Goal: Find specific page/section: Find specific page/section

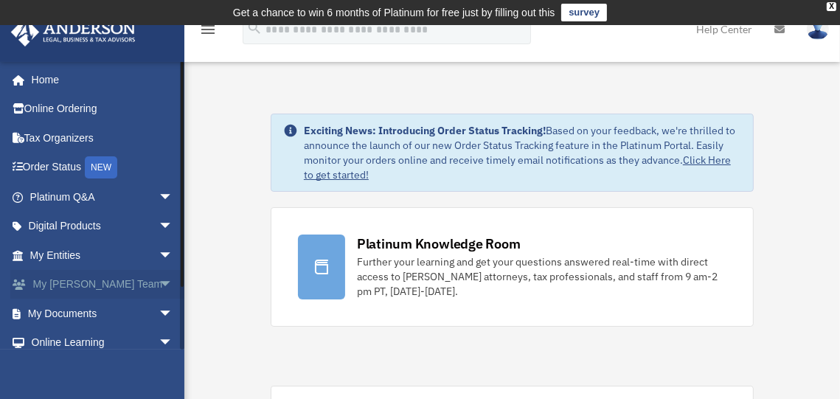
click at [108, 284] on link "My [PERSON_NAME] Team arrow_drop_down" at bounding box center [102, 284] width 185 height 29
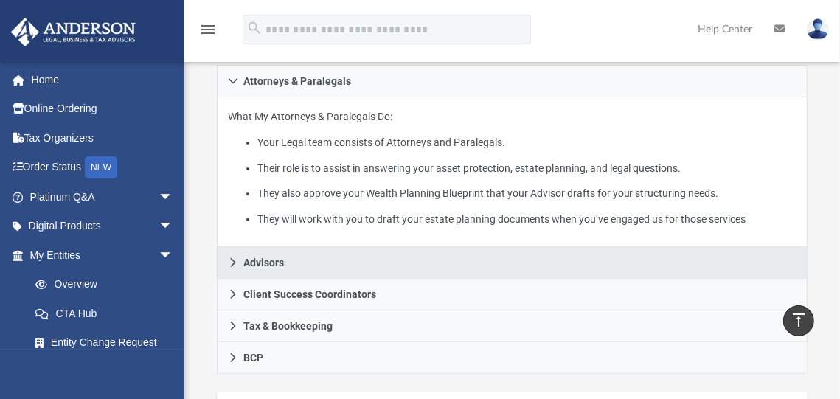
scroll to position [698, 0]
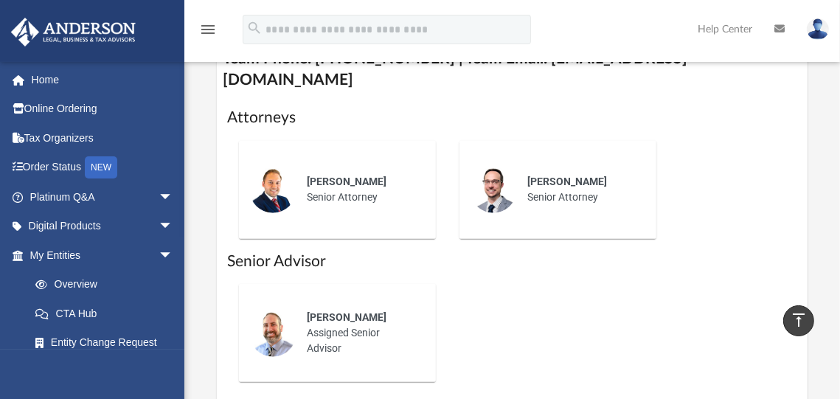
click at [285, 316] on img at bounding box center [272, 333] width 47 height 47
click at [311, 311] on span "John Buechele" at bounding box center [347, 317] width 80 height 12
drag, startPoint x: 308, startPoint y: 293, endPoint x: 386, endPoint y: 319, distance: 81.9
click at [386, 319] on div "John Buechele Assigned Senior Advisor" at bounding box center [360, 332] width 129 height 67
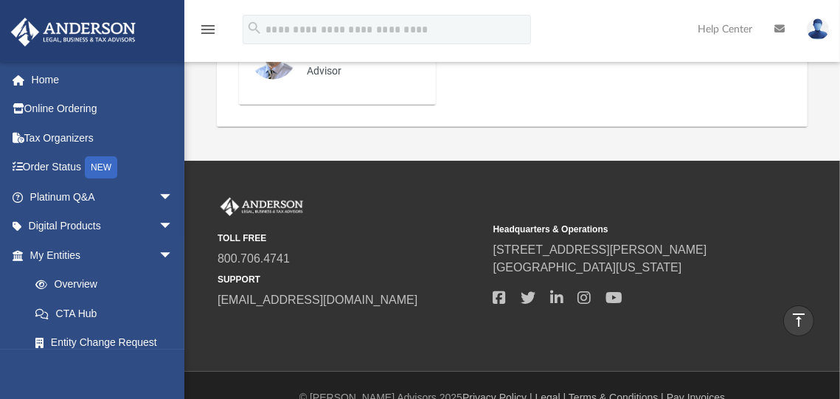
scroll to position [626, 0]
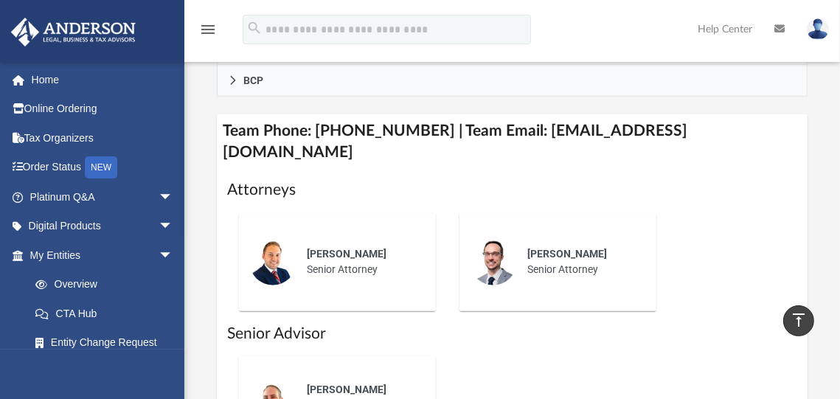
click at [425, 372] on div "John Buechele Assigned Senior Advisor" at bounding box center [360, 405] width 129 height 67
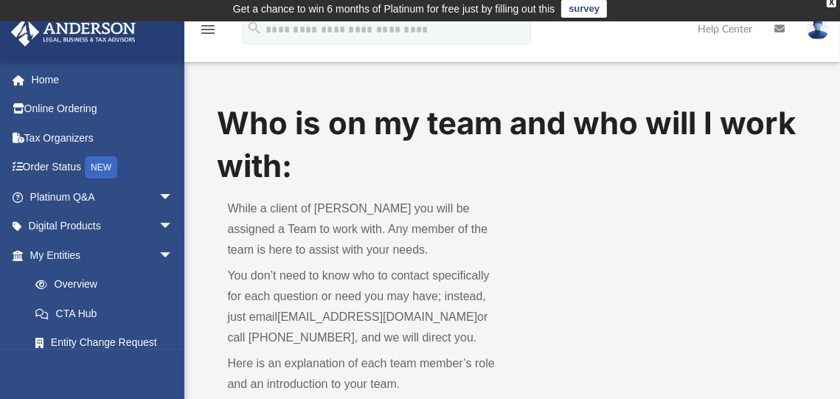
scroll to position [0, 0]
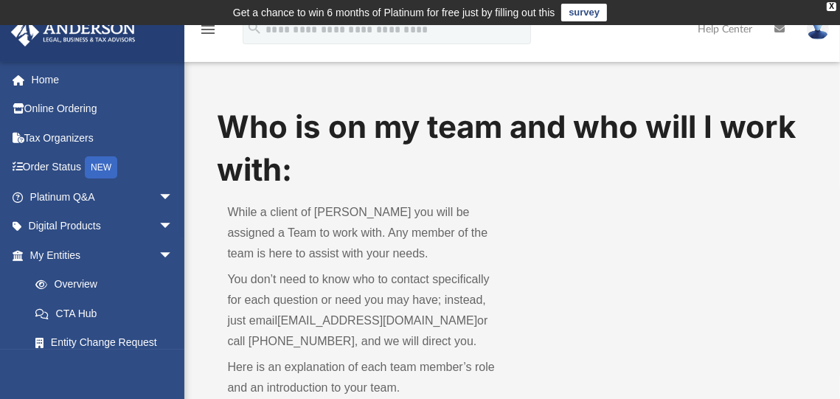
click at [523, 299] on div "Who is on my team and who will I work with: While a client of Anderson you will…" at bounding box center [512, 259] width 590 height 309
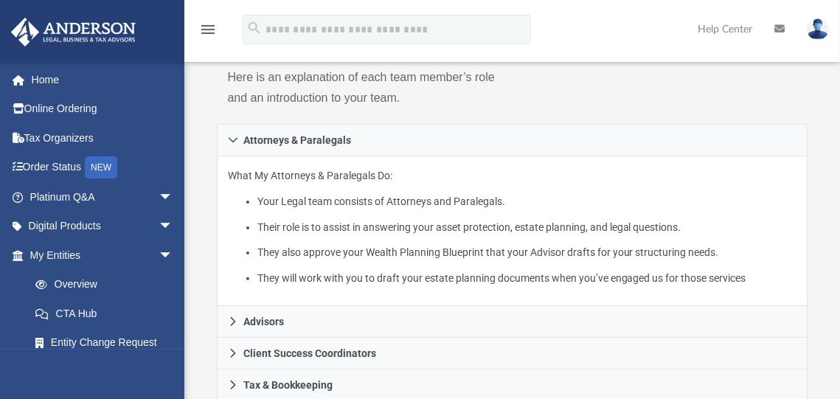
scroll to position [349, 0]
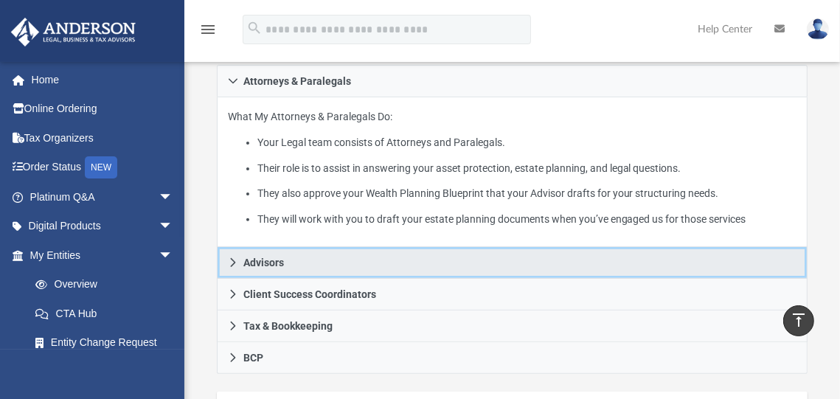
click at [268, 259] on span "Advisors" at bounding box center [263, 262] width 41 height 10
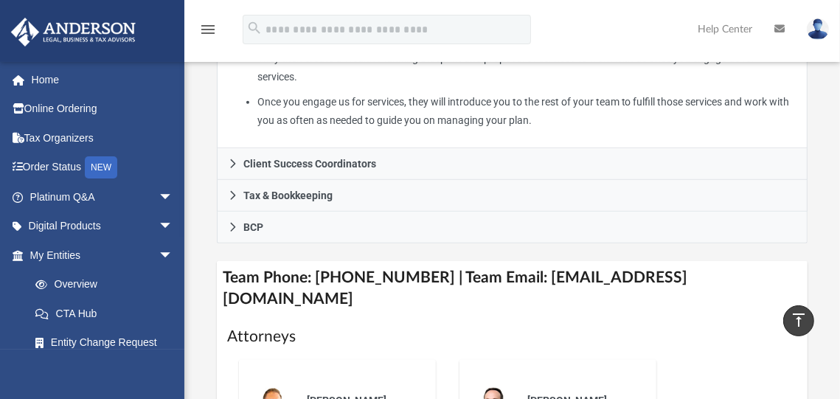
scroll to position [534, 0]
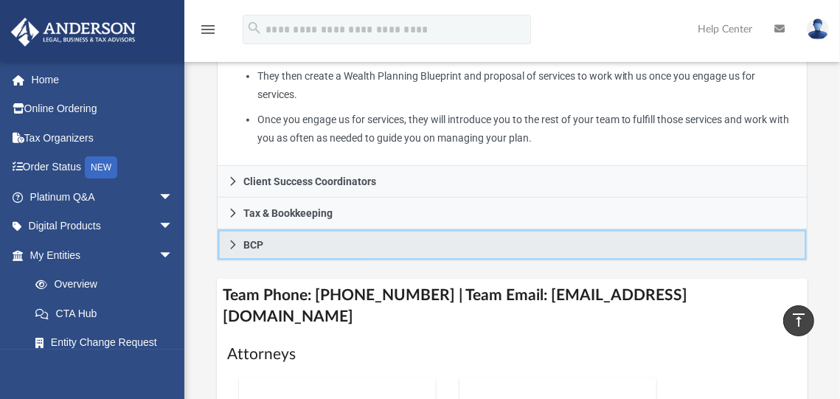
click at [237, 240] on icon at bounding box center [233, 245] width 10 height 10
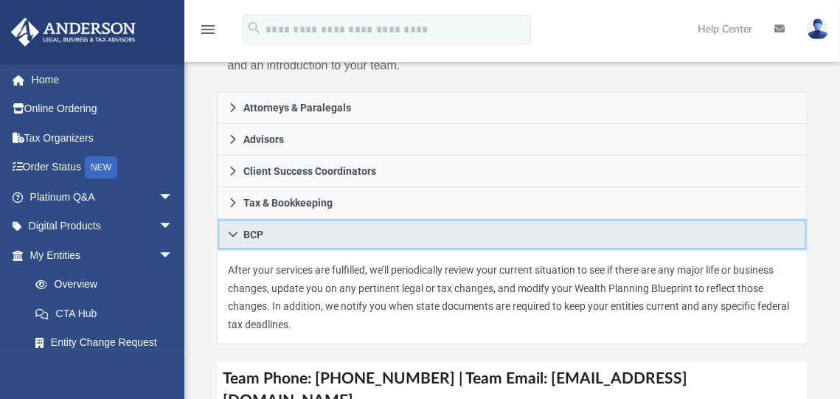
scroll to position [324, 0]
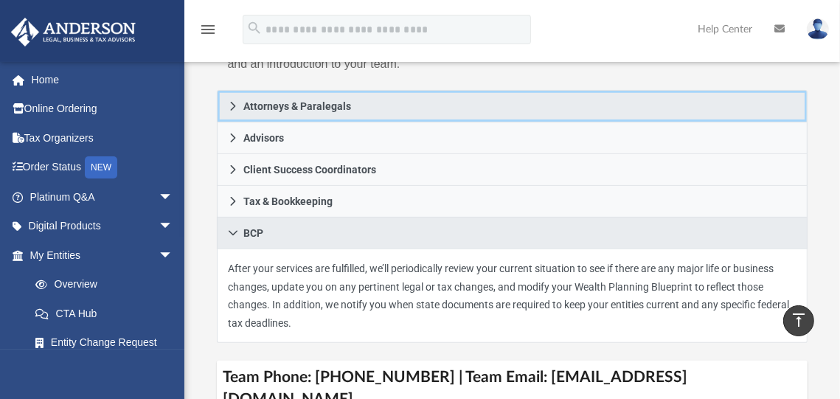
click at [321, 108] on span "Attorneys & Paralegals" at bounding box center [297, 106] width 108 height 10
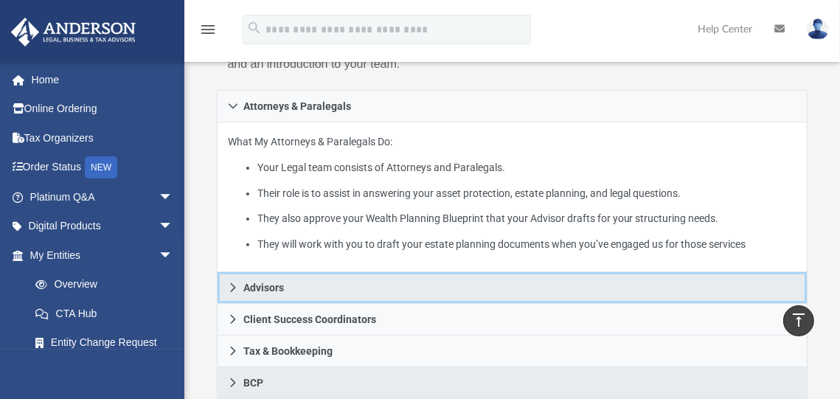
click at [274, 285] on span "Advisors" at bounding box center [263, 287] width 41 height 10
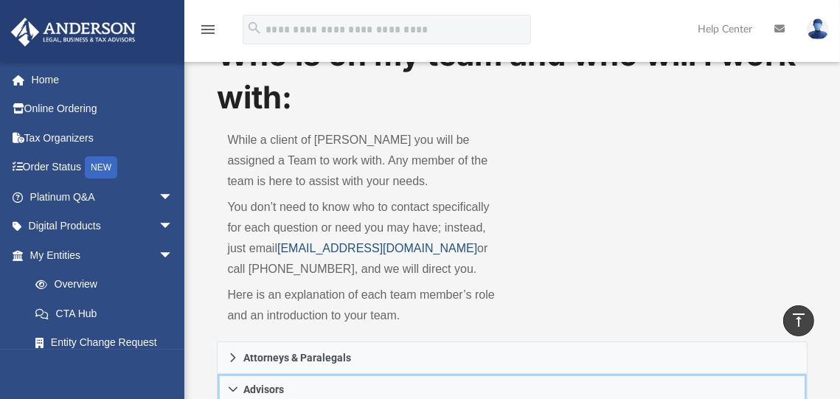
scroll to position [0, 0]
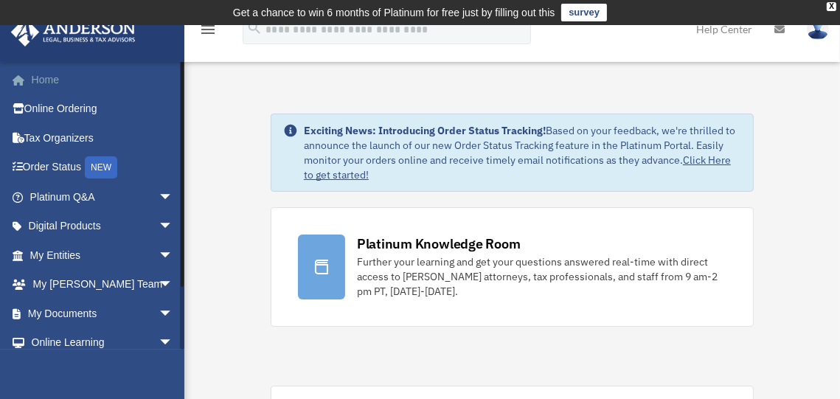
click at [44, 77] on link "Home" at bounding box center [102, 79] width 185 height 29
